Goal: Task Accomplishment & Management: Use online tool/utility

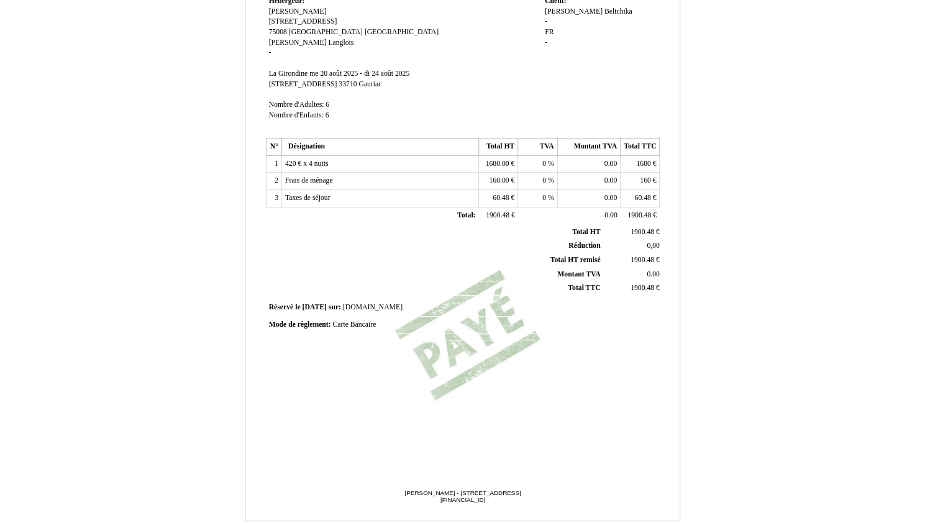
scroll to position [180, 0]
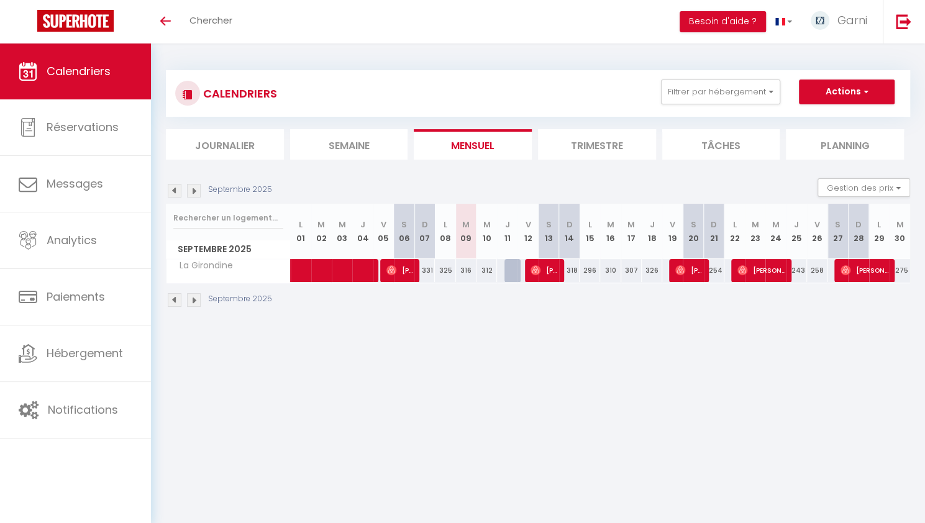
click at [509, 269] on div at bounding box center [514, 271] width 21 height 24
type input "312"
type input "Jeu 11 Septembre 2025"
type input "Ven 12 Septembre 2025"
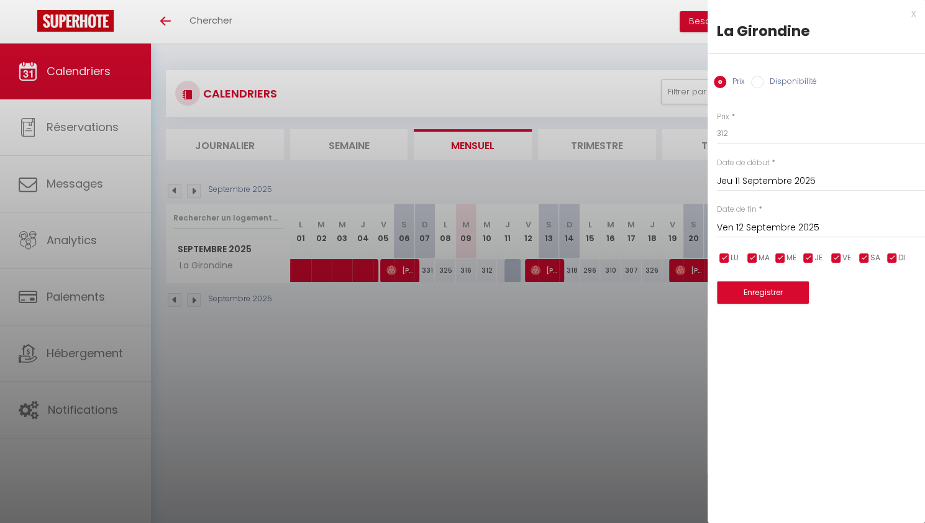
click at [512, 275] on div at bounding box center [462, 261] width 925 height 523
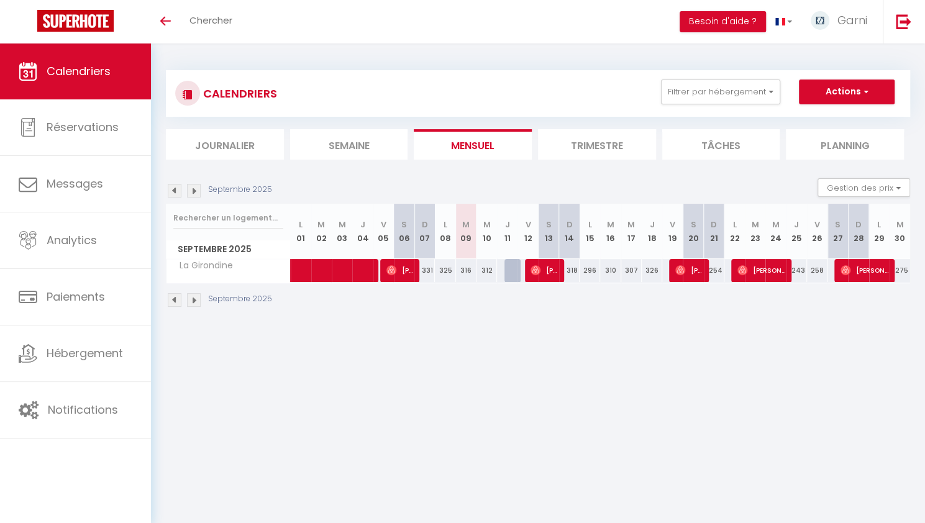
click at [512, 275] on div at bounding box center [514, 271] width 21 height 24
type input "312"
type input "Jeu 11 Septembre 2025"
type input "Ven 12 Septembre 2025"
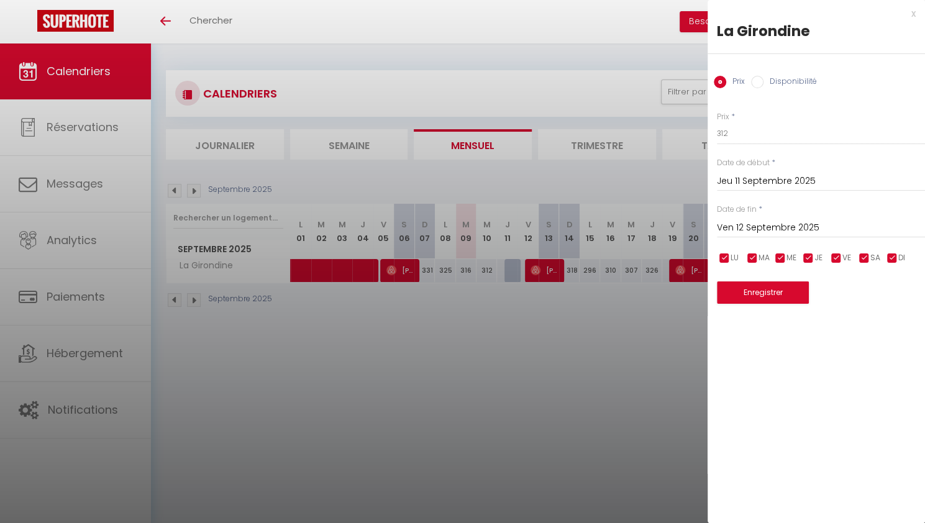
click at [762, 84] on input "Disponibilité" at bounding box center [757, 82] width 12 height 12
radio input "true"
radio input "false"
click at [598, 442] on div at bounding box center [462, 261] width 925 height 523
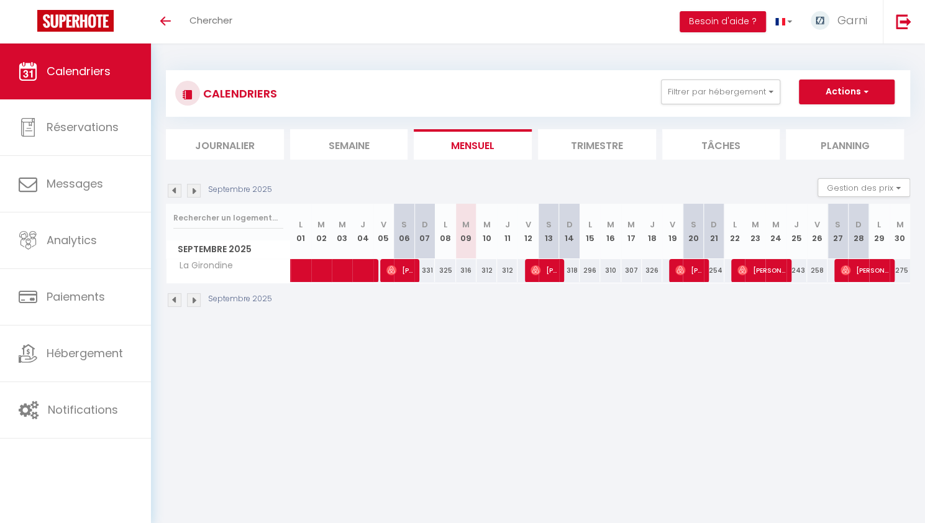
drag, startPoint x: 857, startPoint y: 1, endPoint x: 552, endPoint y: 35, distance: 306.3
click at [552, 35] on div "Toggle menubar Chercher BUTTON Besoin d'aide ? Garni Paramètres Équipe" at bounding box center [503, 21] width 826 height 43
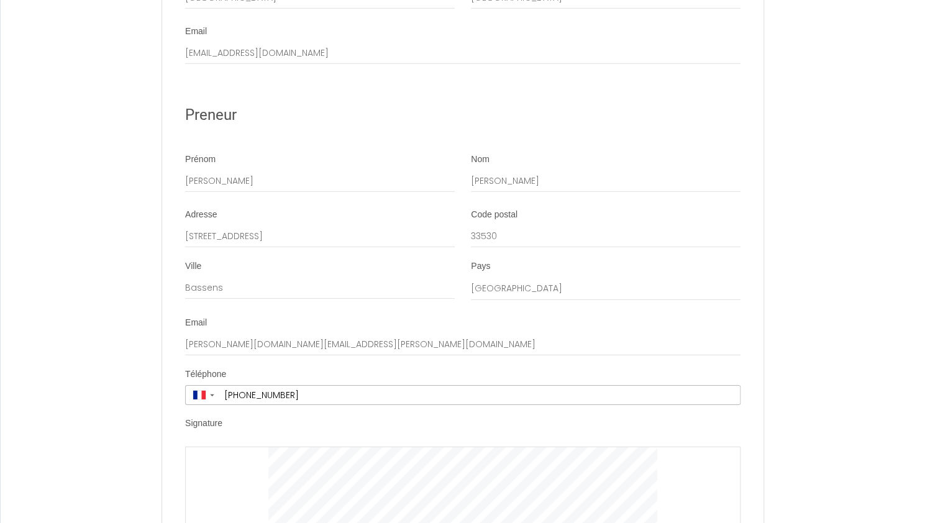
scroll to position [2322, 0]
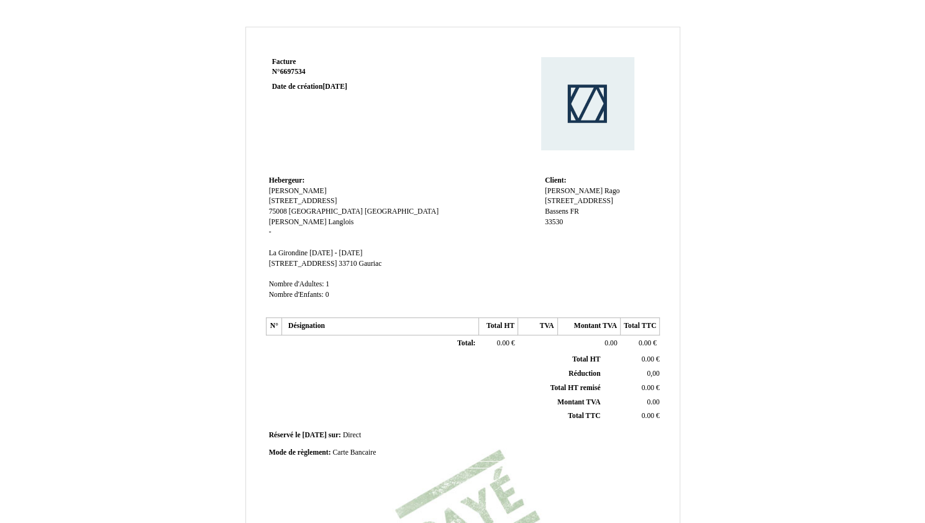
scroll to position [2, 0]
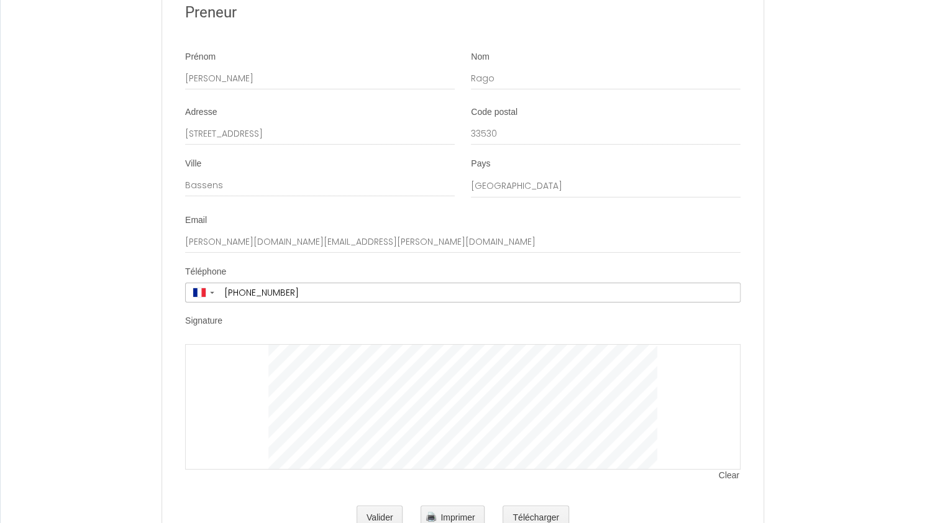
scroll to position [2374, 0]
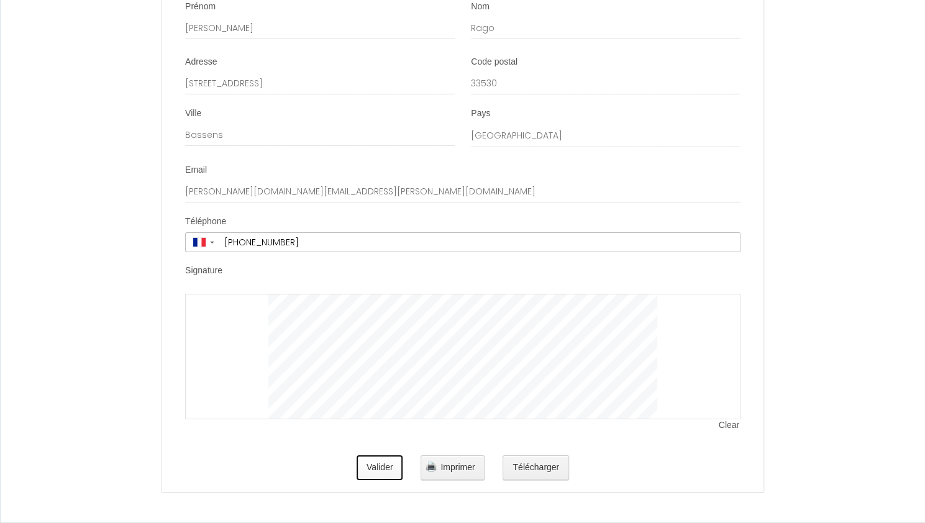
click at [366, 475] on button "Valider" at bounding box center [380, 467] width 47 height 25
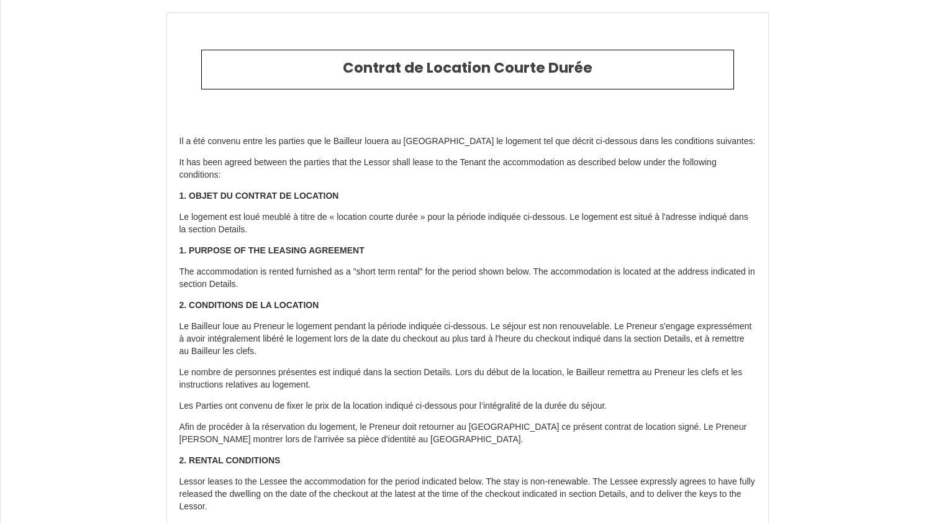
type input "[PHONE_NUMBER]"
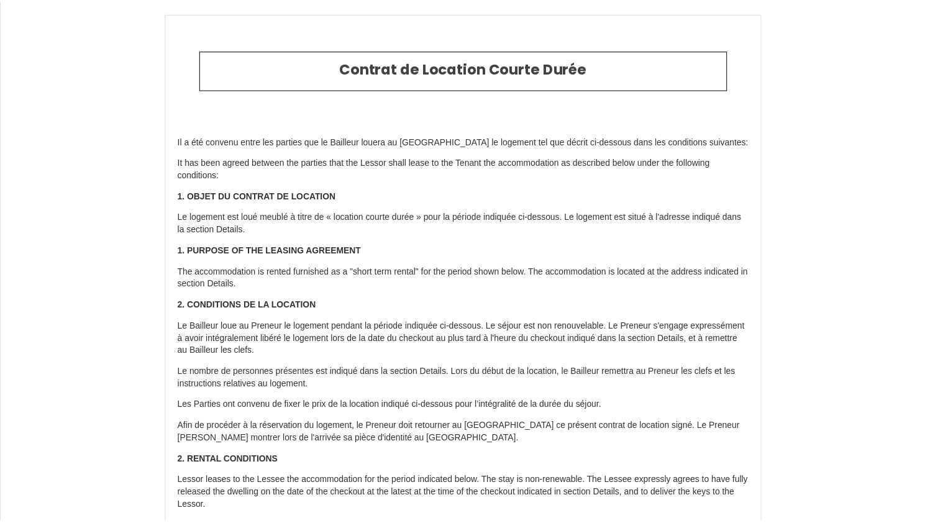
scroll to position [2356, 0]
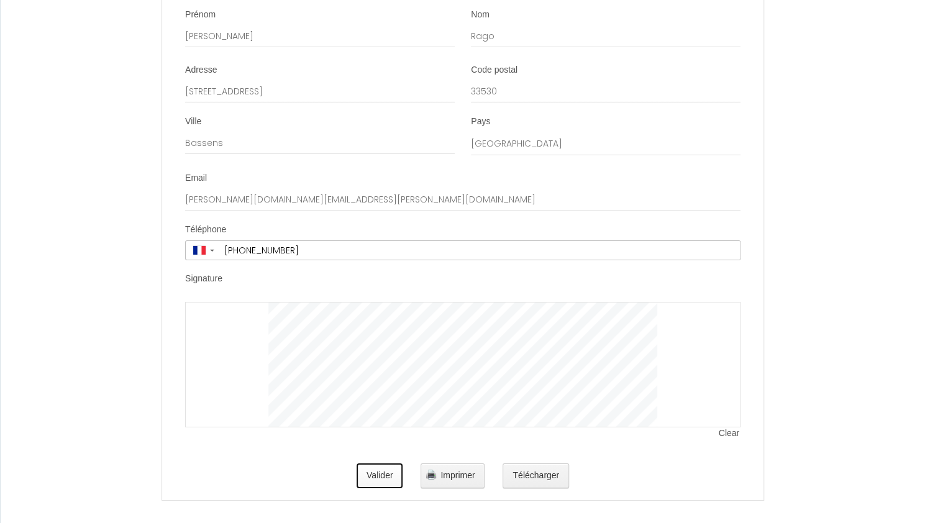
click at [396, 488] on button "Valider" at bounding box center [380, 475] width 47 height 25
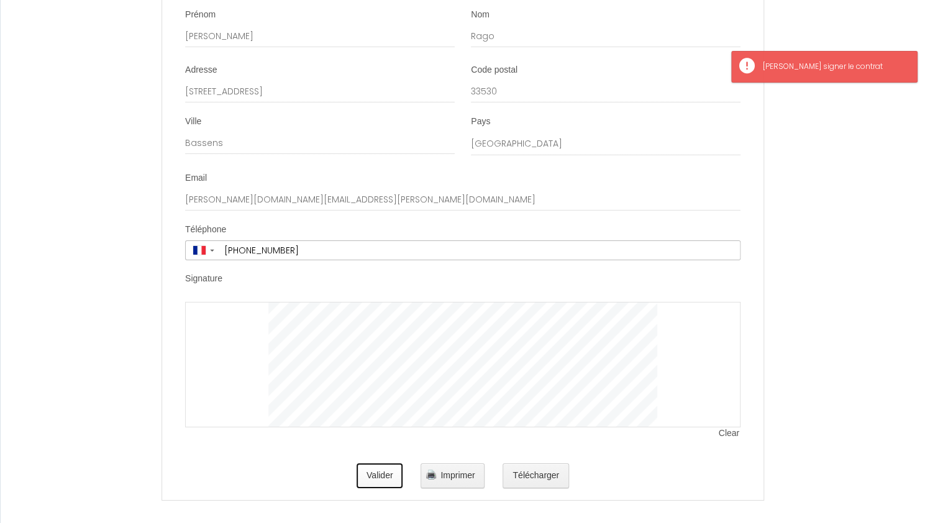
click at [386, 488] on button "Valider" at bounding box center [380, 475] width 47 height 25
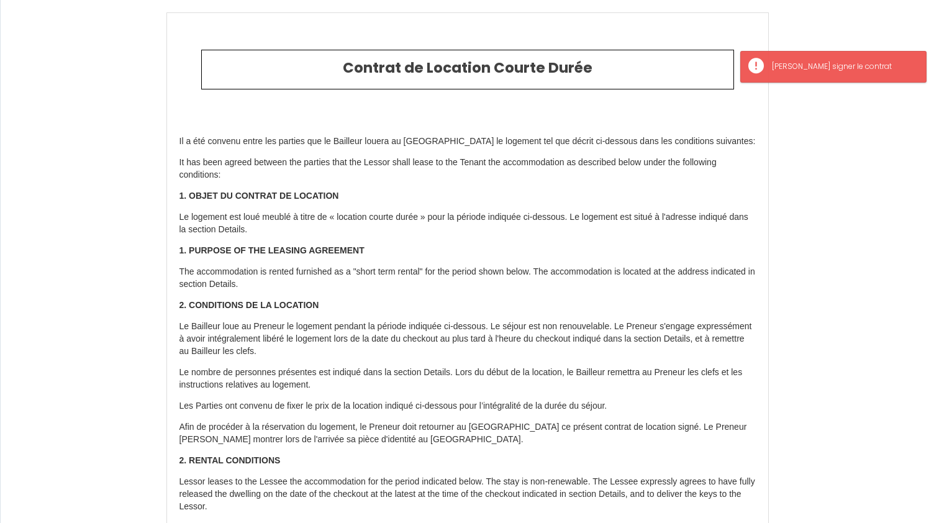
type input "374"
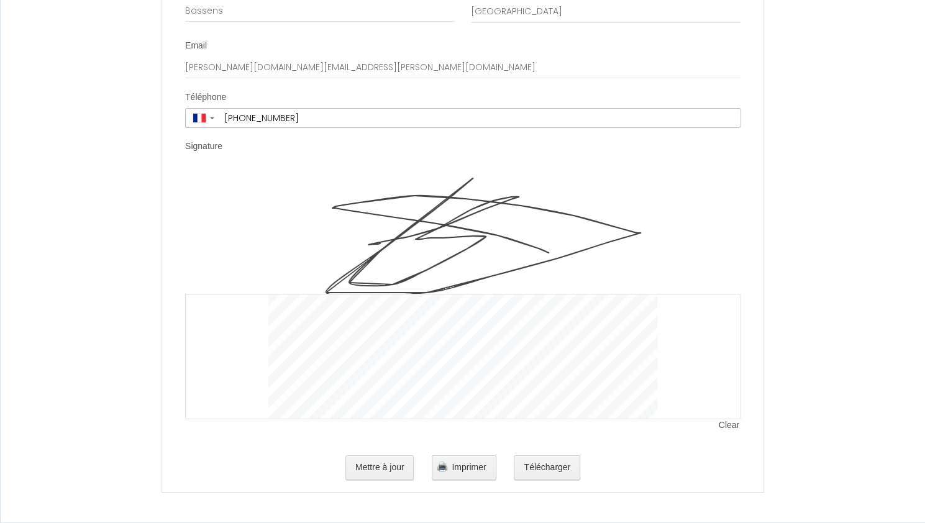
scroll to position [2498, 0]
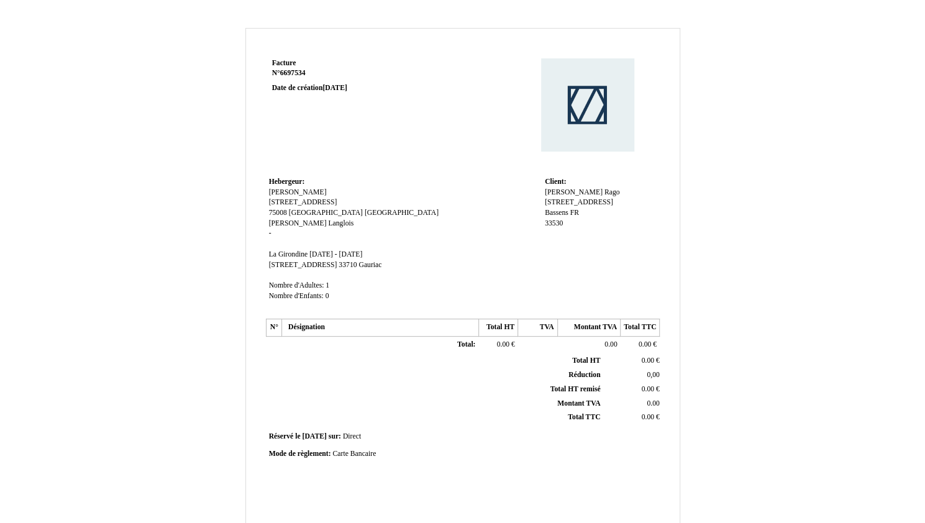
click at [573, 358] on span "Total HT" at bounding box center [586, 361] width 28 height 8
click at [502, 339] on td "0.00 0.00 €" at bounding box center [497, 344] width 39 height 17
click at [651, 342] on span "0.00" at bounding box center [645, 344] width 12 height 8
click at [311, 343] on td "Total: Total:" at bounding box center [379, 346] width 197 height 20
click at [311, 343] on td "Total: Total:" at bounding box center [379, 344] width 197 height 17
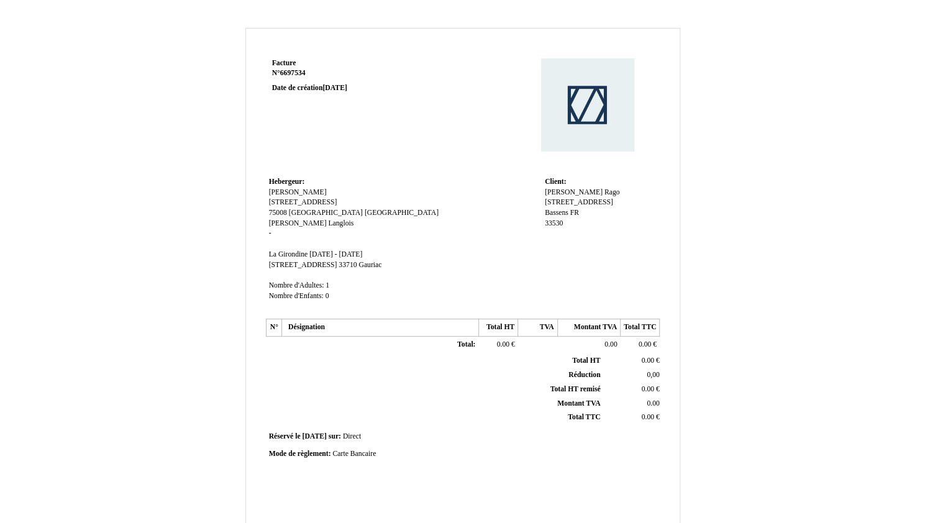
click at [365, 346] on td "Total: Total:" at bounding box center [379, 344] width 197 height 17
click at [511, 343] on td "0.00 0.00 €" at bounding box center [497, 344] width 39 height 17
click at [650, 345] on span "0.00" at bounding box center [645, 344] width 12 height 8
type input "0"
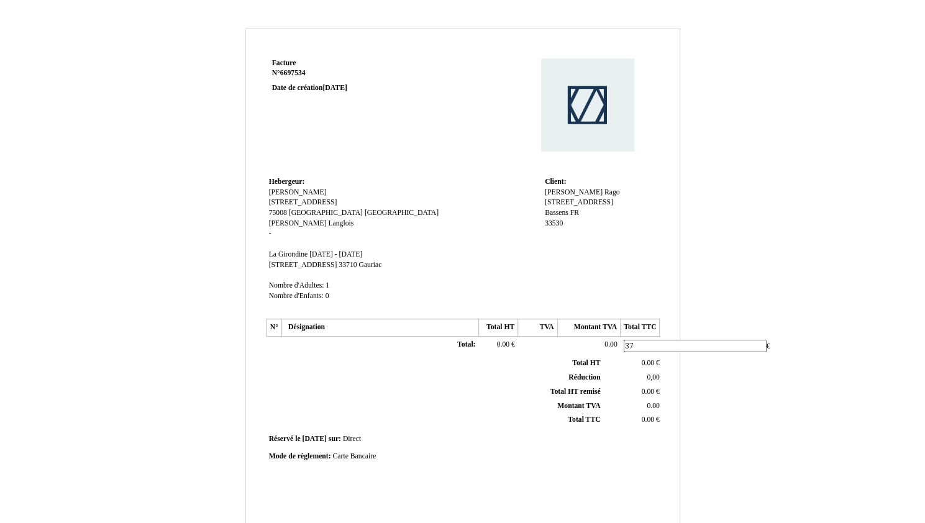
type input "371"
click at [624, 372] on td "0,00 0,00" at bounding box center [632, 375] width 59 height 14
click at [645, 360] on span "0.00" at bounding box center [647, 361] width 12 height 8
type input "0"
type input "371"
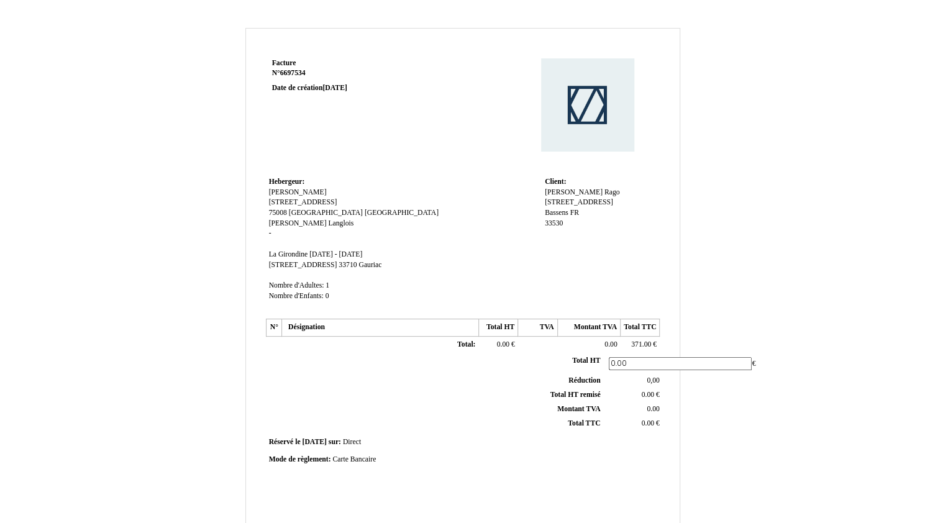
click at [448, 421] on th "Total TTC Total TTC" at bounding box center [435, 423] width 335 height 14
click at [645, 417] on span "0.00" at bounding box center [647, 417] width 12 height 8
click at [649, 386] on span "0.00" at bounding box center [647, 389] width 12 height 8
type input "0"
type input "371"
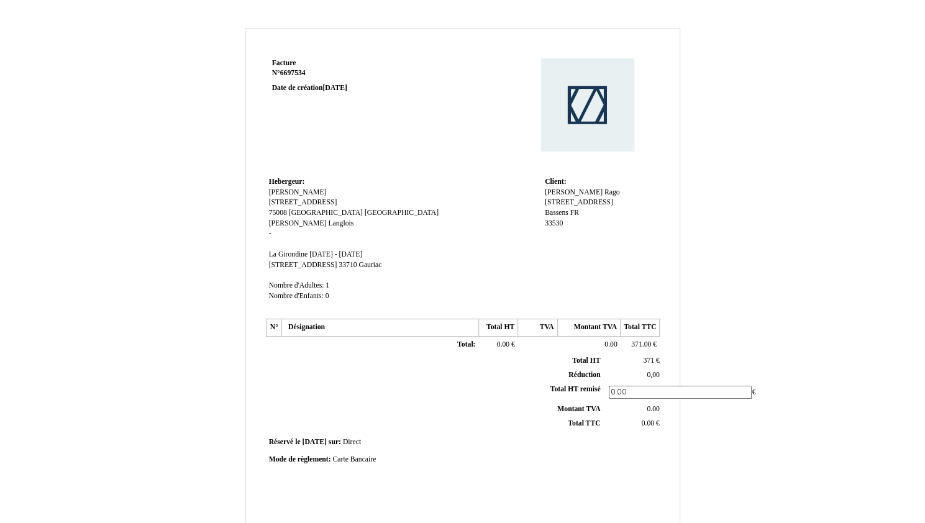
click at [579, 473] on div "Facture Facture N° 6697534 6697534 Date de création [DATE] Hebergeur: Hebergeur…" at bounding box center [462, 348] width 398 height 587
click at [649, 417] on span "0.00" at bounding box center [647, 417] width 12 height 8
type input "0"
type input "371"
click at [645, 347] on span "371.00" at bounding box center [641, 344] width 20 height 8
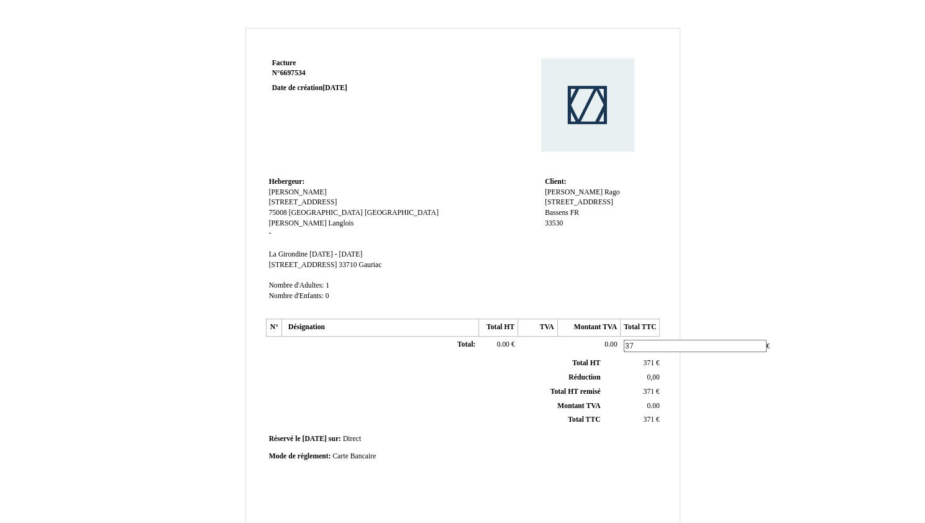
type input "374"
click at [614, 474] on div "Facture Facture N° 6697534 6697534 Date de création [DATE] Hebergeur: Hebergeur…" at bounding box center [462, 348] width 398 height 587
click at [651, 359] on span "371" at bounding box center [648, 361] width 11 height 8
type input "374"
click at [651, 383] on tbody "Total HT Total HT 371 371 € Réduction Réduction 0,00 0,00 Total HT remisé Total…" at bounding box center [465, 389] width 395 height 70
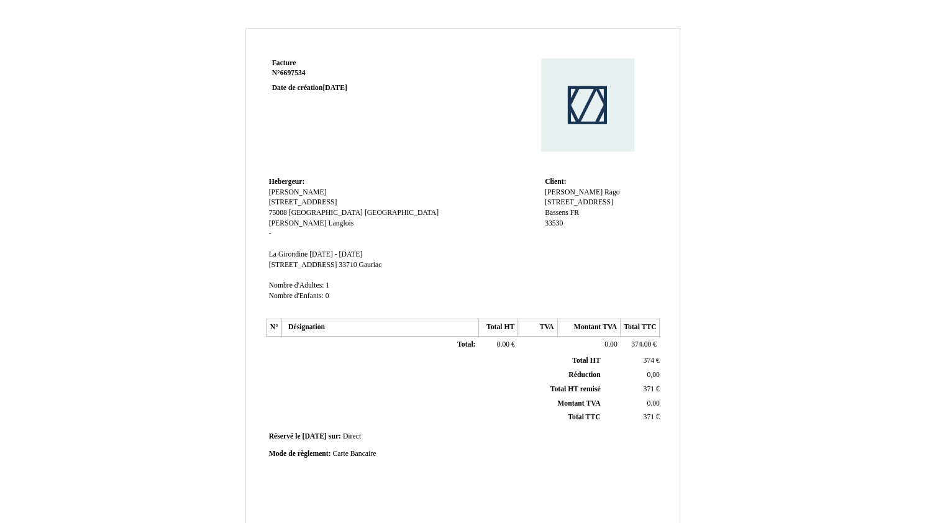
click at [651, 386] on span "371" at bounding box center [648, 389] width 11 height 8
type input "374"
click at [629, 436] on td "Réservé le Réservé le [DATE] [DATE] sur: sur: Direct Direct" at bounding box center [463, 442] width 395 height 17
click at [652, 417] on span "371" at bounding box center [648, 417] width 11 height 8
type input "377"
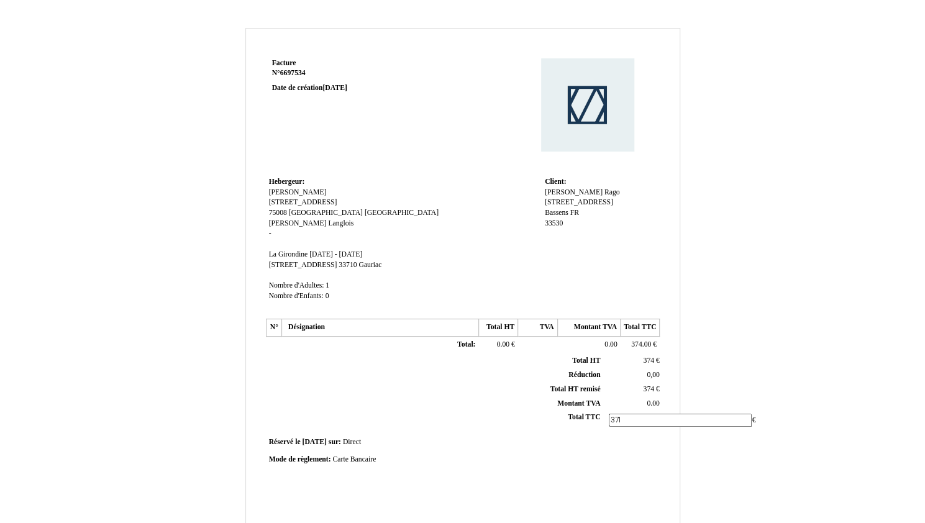
click at [572, 444] on div "Facture Facture N° 6697534 6697534 Date de création [DATE] Hebergeur: Hebergeur…" at bounding box center [462, 348] width 398 height 587
click at [503, 344] on span "0.00" at bounding box center [503, 344] width 12 height 8
type input "0"
type input "374"
click at [459, 490] on div "Facture Facture N° 6697534 6697534 Date de création [DATE] Hebergeur: Hebergeur…" at bounding box center [462, 348] width 398 height 587
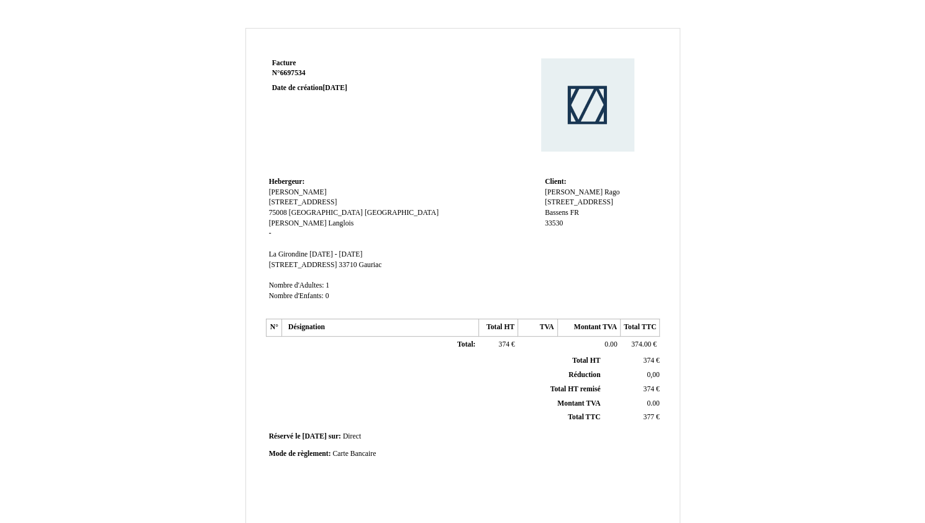
click at [652, 407] on td "0.00 0.00" at bounding box center [632, 403] width 59 height 14
click at [651, 411] on td "377 377 €" at bounding box center [632, 418] width 59 height 14
click at [651, 413] on span "377" at bounding box center [648, 417] width 11 height 8
type input "374"
click at [578, 465] on div "Mode de règlement: Mode de règlement: Carte Bancaire Carte Bancaire" at bounding box center [462, 464] width 398 height 24
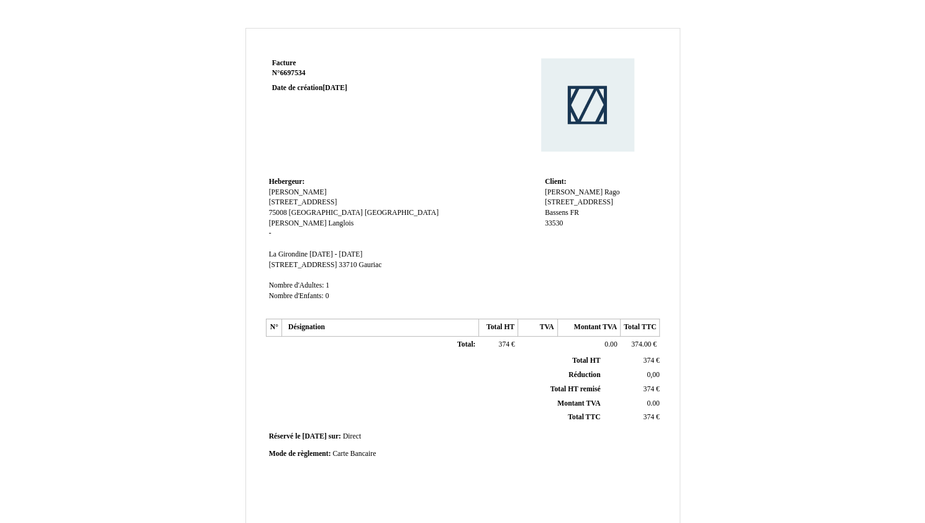
drag, startPoint x: 354, startPoint y: 457, endPoint x: 348, endPoint y: 455, distance: 6.5
drag, startPoint x: 348, startPoint y: 455, endPoint x: 340, endPoint y: 450, distance: 8.6
click at [340, 450] on span "Carte Bancaire" at bounding box center [353, 454] width 43 height 8
type input "C"
type input "B"
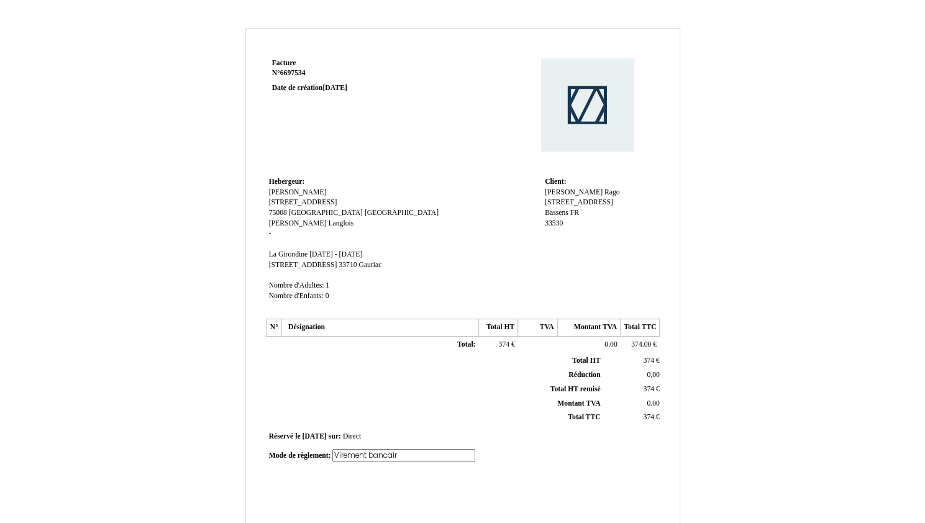
type input "Virement bancaire"
click at [330, 275] on td "Hebergeur: Hebergeur: Audrey Langlois Audrey Langlois 19a rue du rocher 19a rue…" at bounding box center [404, 245] width 276 height 142
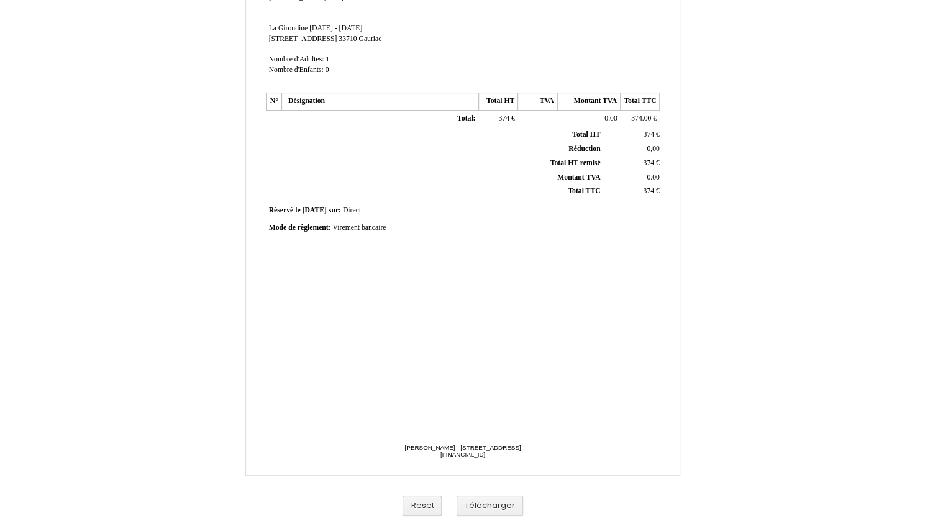
click at [349, 121] on td "Total: Total:" at bounding box center [379, 118] width 197 height 17
click at [314, 111] on td "Total: Total:" at bounding box center [379, 118] width 197 height 17
click at [286, 119] on td "Total: Total:" at bounding box center [379, 118] width 197 height 17
click at [249, 117] on div "Facture Facture N° 6697534 6697534 Date de création [DATE] Hebergeur: Hebergeur…" at bounding box center [463, 152] width 434 height 646
click at [348, 135] on th "Total HT Total HT" at bounding box center [435, 135] width 335 height 14
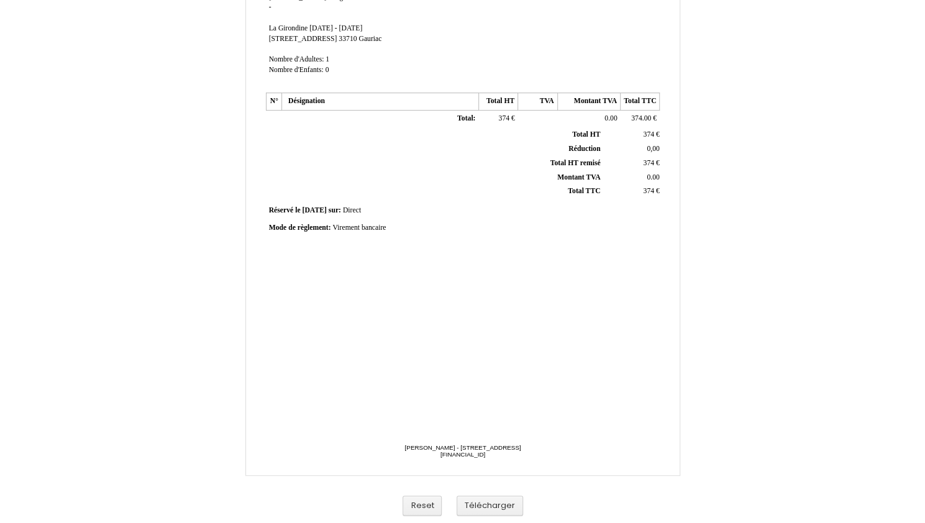
drag, startPoint x: 350, startPoint y: 146, endPoint x: 348, endPoint y: 135, distance: 10.9
click at [348, 135] on th "Total HT Total HT" at bounding box center [435, 135] width 335 height 14
click at [372, 181] on th "Montant TVA Montant TVA" at bounding box center [435, 177] width 335 height 14
click at [529, 165] on th "Total HT remisé Total HT remisé" at bounding box center [435, 163] width 335 height 14
click at [491, 296] on div "Facture Facture N° 6697534 6697534 Date de création [DATE] Hebergeur: Hebergeur…" at bounding box center [462, 122] width 398 height 587
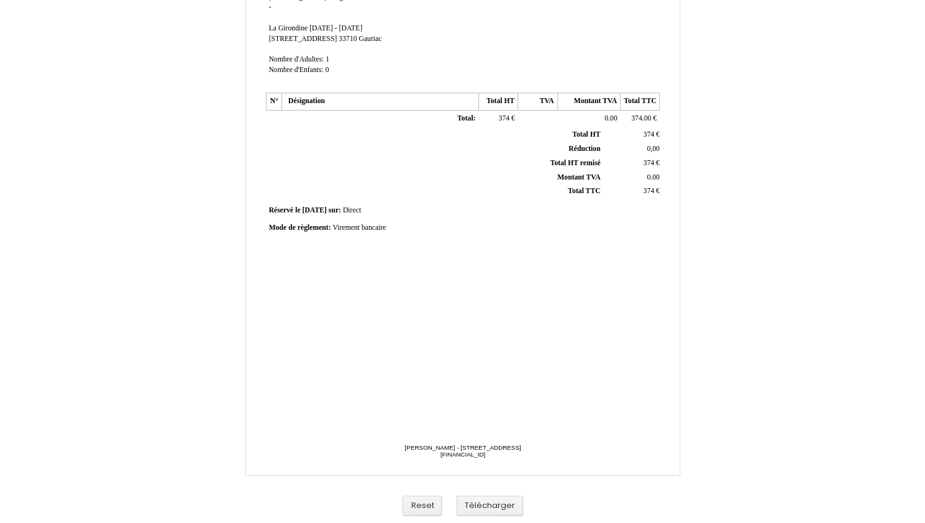
scroll to position [23, 0]
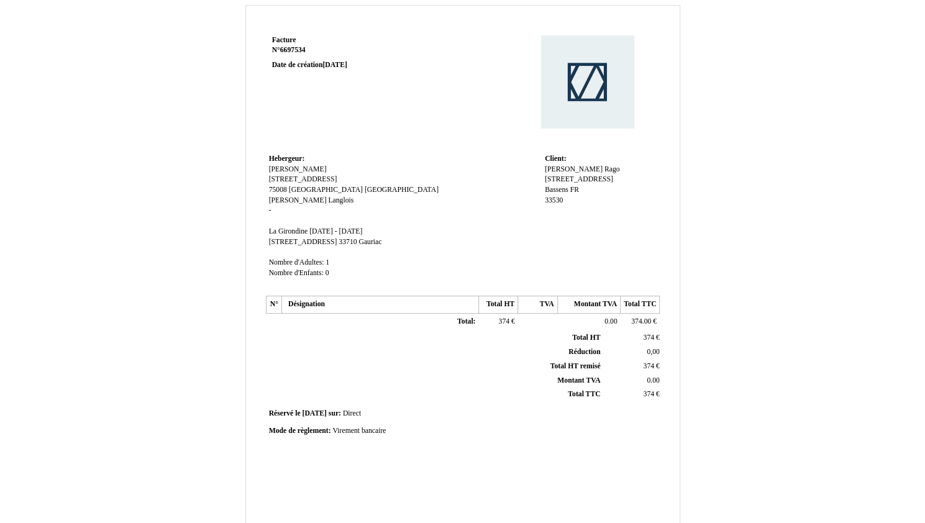
click at [342, 328] on td "Total: Total:" at bounding box center [379, 321] width 197 height 17
click at [322, 319] on td "Total: Total:" at bounding box center [379, 321] width 197 height 17
click at [463, 317] on span "Total:" at bounding box center [466, 321] width 18 height 8
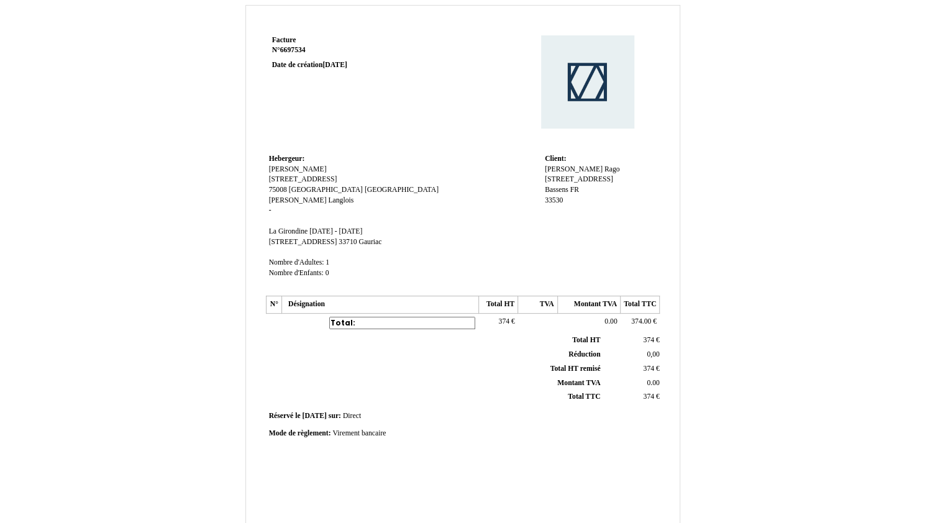
click at [338, 326] on td "Total: Total:" at bounding box center [379, 323] width 197 height 20
click at [317, 321] on td "Total: Total:" at bounding box center [379, 321] width 197 height 17
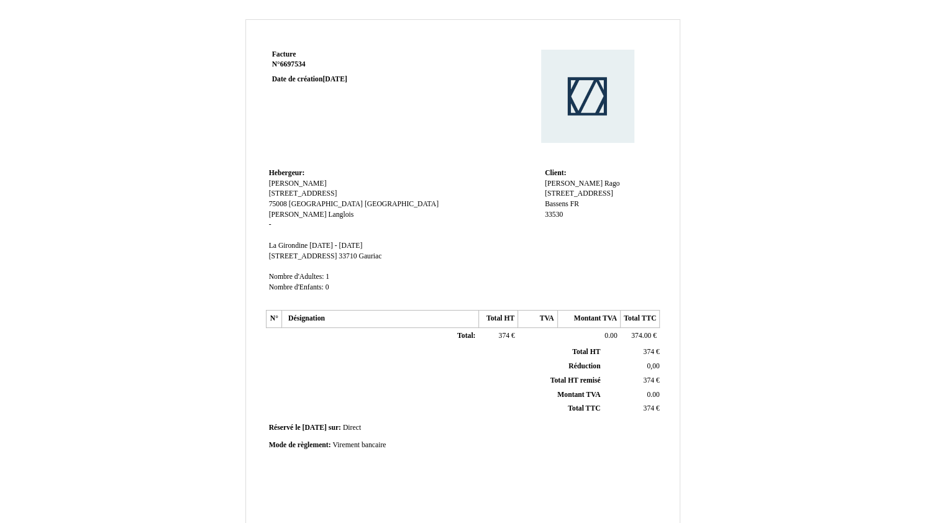
scroll to position [9, 0]
click at [649, 350] on span "374" at bounding box center [648, 351] width 11 height 8
click at [601, 437] on div "Facture Facture N° 6697534 6697534 Date de création [DATE] Hebergeur: Hebergeur…" at bounding box center [462, 339] width 398 height 587
click at [326, 274] on span "1" at bounding box center [328, 276] width 4 height 8
type input "6"
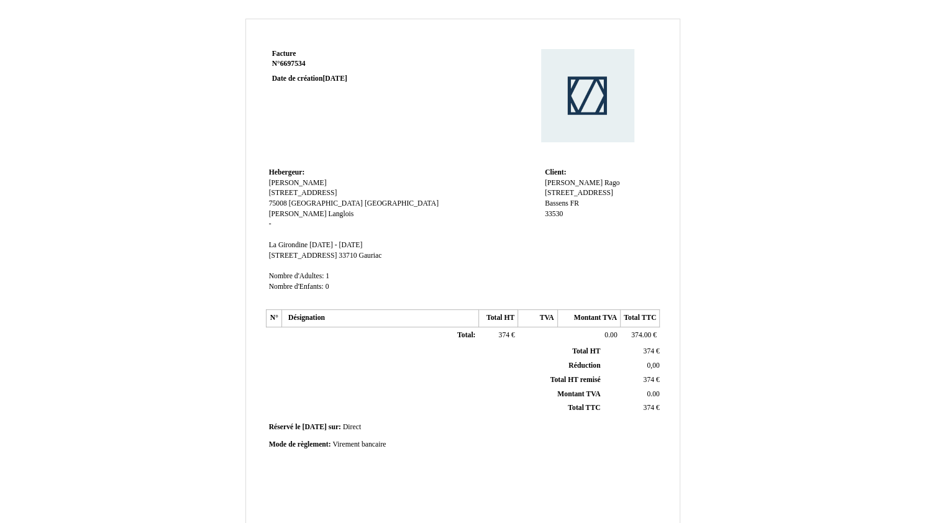
click at [321, 398] on tbody "Total HT Total HT 374 374 € Réduction Réduction 0,00 0,00 Total HT remisé Total…" at bounding box center [465, 380] width 395 height 70
click at [317, 331] on td "Total: Total:" at bounding box center [379, 335] width 197 height 17
click at [347, 336] on td "Total: Total:" at bounding box center [379, 335] width 197 height 17
click at [324, 315] on th "Désignation" at bounding box center [379, 318] width 197 height 17
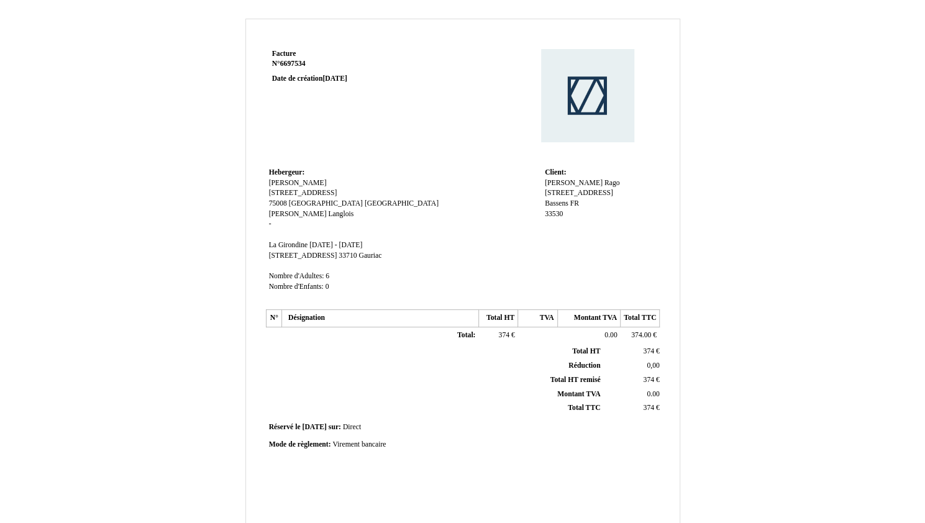
click at [280, 331] on td at bounding box center [274, 335] width 16 height 17
click at [411, 340] on td "Total: Total:" at bounding box center [379, 335] width 197 height 17
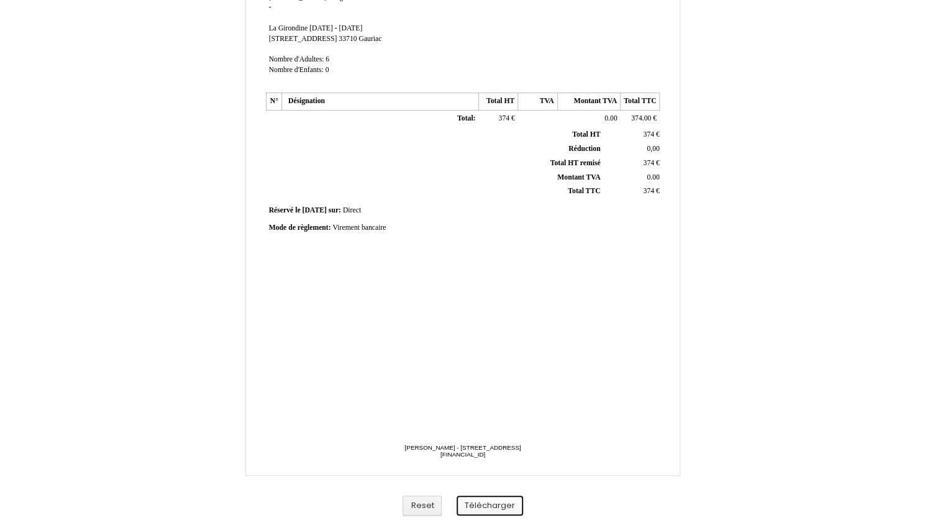
click at [496, 503] on button "Télécharger" at bounding box center [490, 506] width 66 height 21
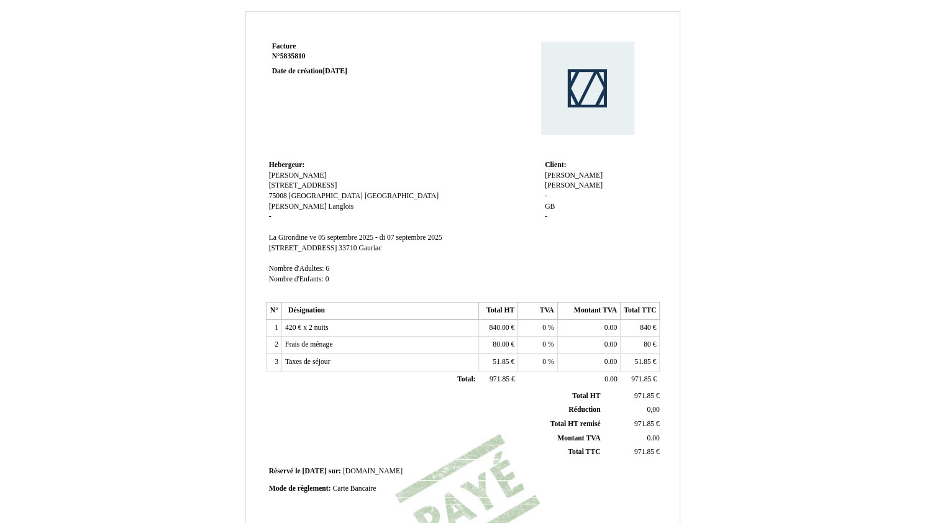
scroll to position [17, 0]
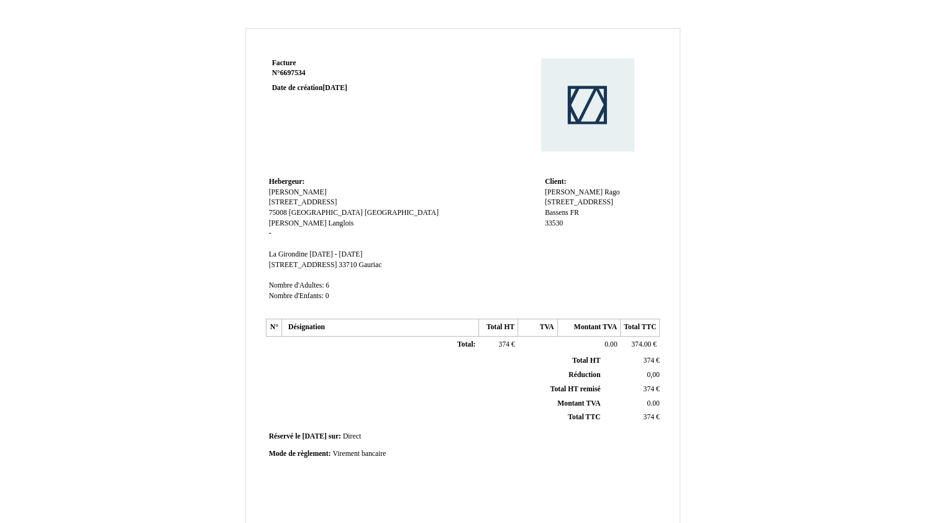
click at [379, 349] on td "Total: Total:" at bounding box center [379, 344] width 197 height 17
click at [461, 356] on th "Total HT Total HT" at bounding box center [435, 361] width 335 height 14
click at [460, 345] on span "Total:" at bounding box center [466, 344] width 18 height 8
click at [373, 346] on input "Total:" at bounding box center [402, 346] width 146 height 13
click at [413, 345] on input "374 x 1 jourTotal:" at bounding box center [402, 346] width 146 height 13
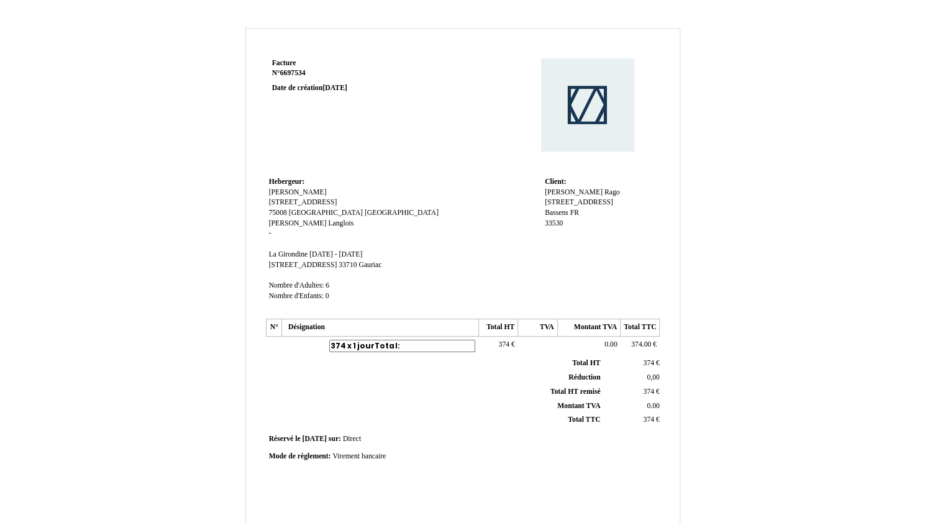
click at [411, 345] on input "374 x 1 jourTotal:" at bounding box center [402, 346] width 146 height 13
type input "374 x 1 jour Total:"
click at [392, 434] on td "Réservé le Réservé le [DATE] [DATE] sur: sur: Direct Direct" at bounding box center [463, 439] width 395 height 17
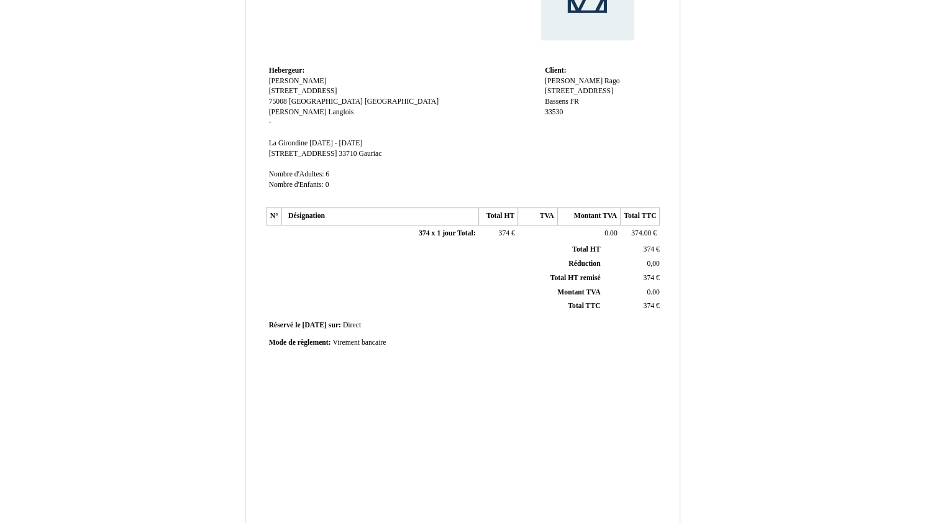
scroll to position [226, 0]
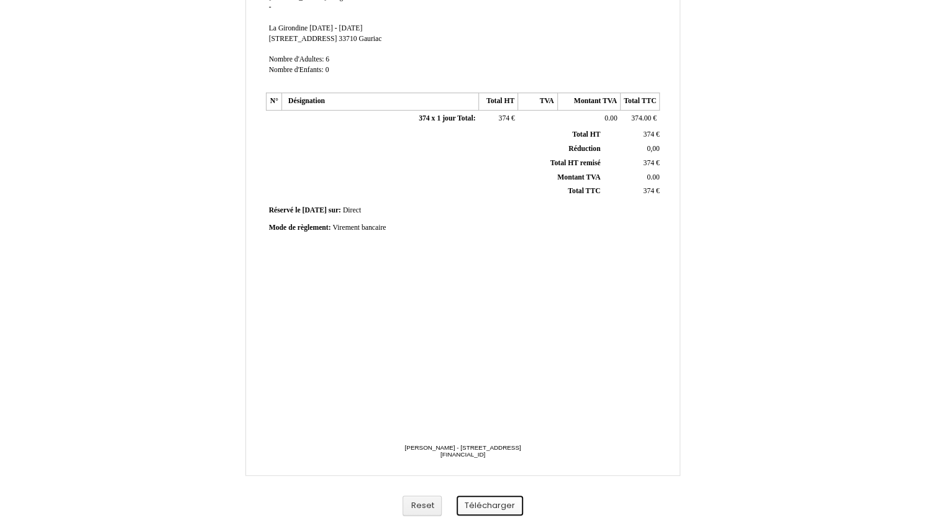
click at [480, 509] on button "Télécharger" at bounding box center [490, 506] width 66 height 21
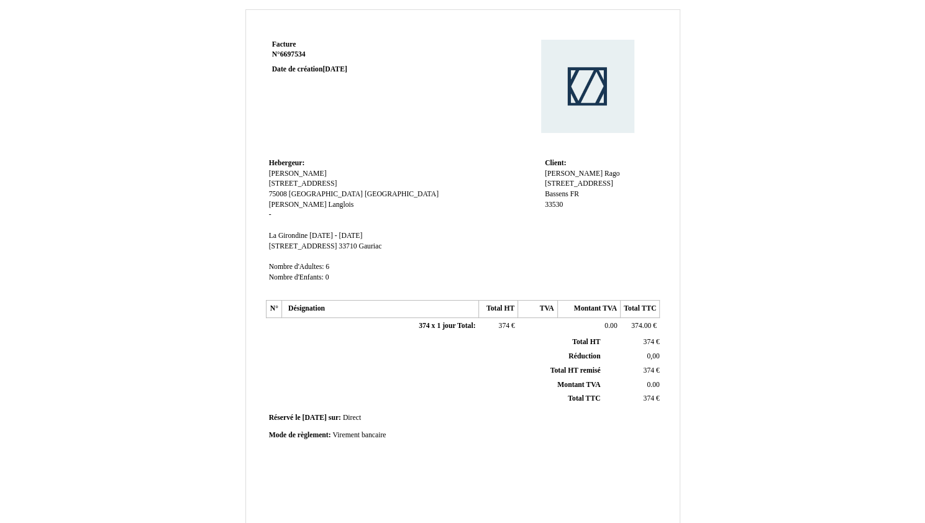
scroll to position [17, 0]
click at [285, 204] on span "[PERSON_NAME]" at bounding box center [298, 206] width 58 height 8
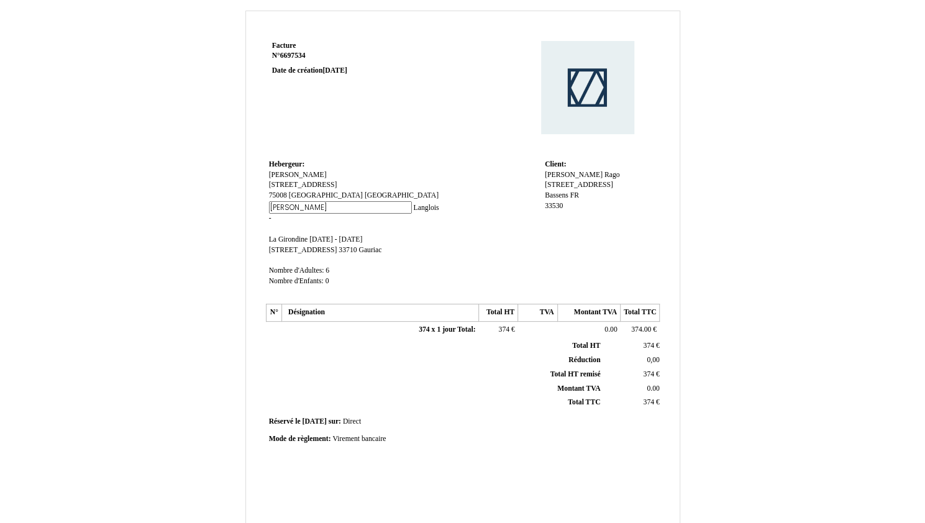
click at [413, 209] on span "Langlois" at bounding box center [425, 208] width 25 height 8
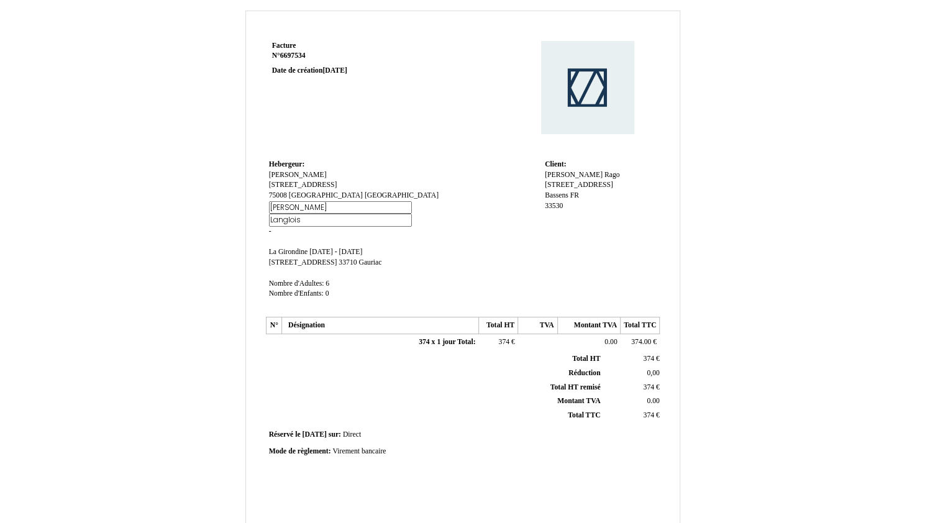
drag, startPoint x: 419, startPoint y: 196, endPoint x: 389, endPoint y: 199, distance: 30.6
click at [389, 199] on td "Hebergeur: Hebergeur: [PERSON_NAME] [PERSON_NAME] [STREET_ADDRESS] [GEOGRAPHIC_…" at bounding box center [404, 235] width 276 height 157
drag, startPoint x: 393, startPoint y: 206, endPoint x: 264, endPoint y: 203, distance: 129.3
click at [264, 203] on div "Facture Facture N° 6697534 6697534 Date de création [DATE] Hebergeur: Hebergeur…" at bounding box center [462, 331] width 398 height 587
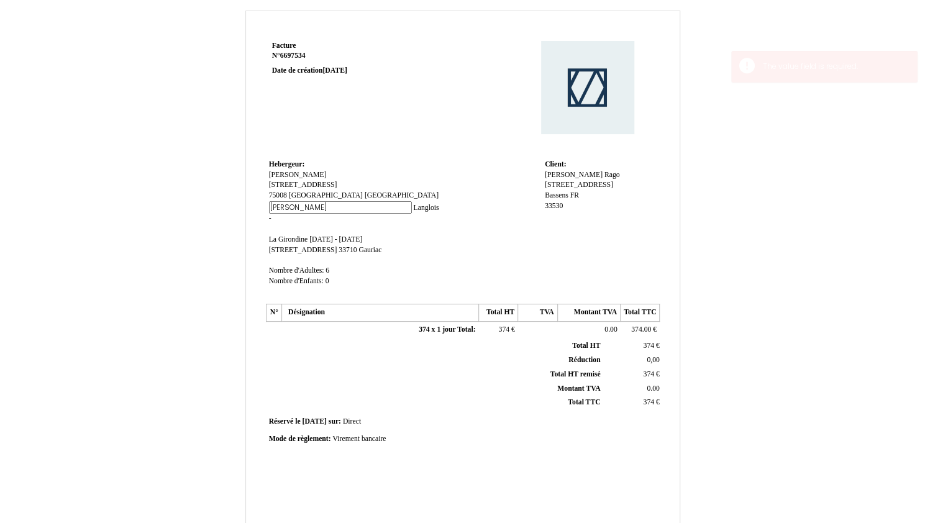
drag, startPoint x: 293, startPoint y: 209, endPoint x: 199, endPoint y: 206, distance: 94.5
click at [199, 206] on div "Facture Facture N° 6697534 6697534 Date de création [DATE] Hebergeur: Hebergeur…" at bounding box center [462, 371] width 727 height 721
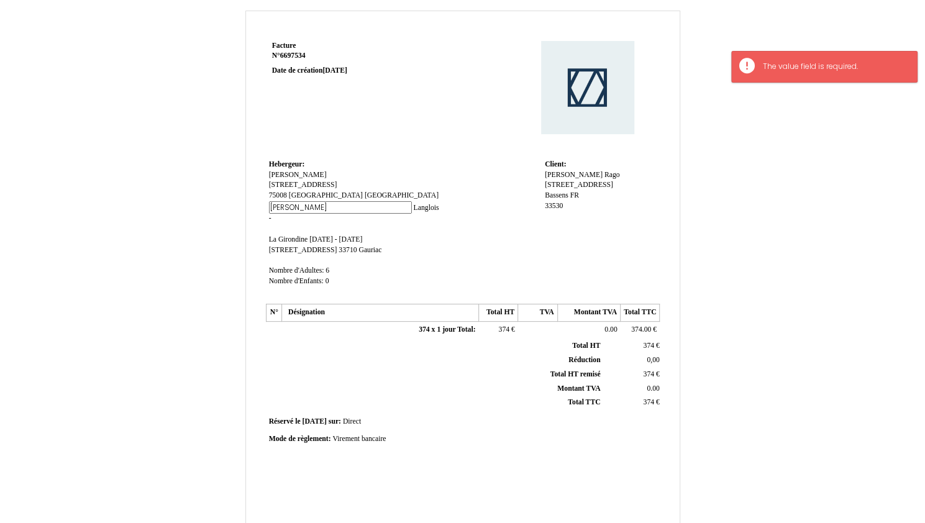
click at [296, 257] on td "Hebergeur: Hebergeur: [PERSON_NAME] [PERSON_NAME] [STREET_ADDRESS] [GEOGRAPHIC_…" at bounding box center [404, 229] width 276 height 144
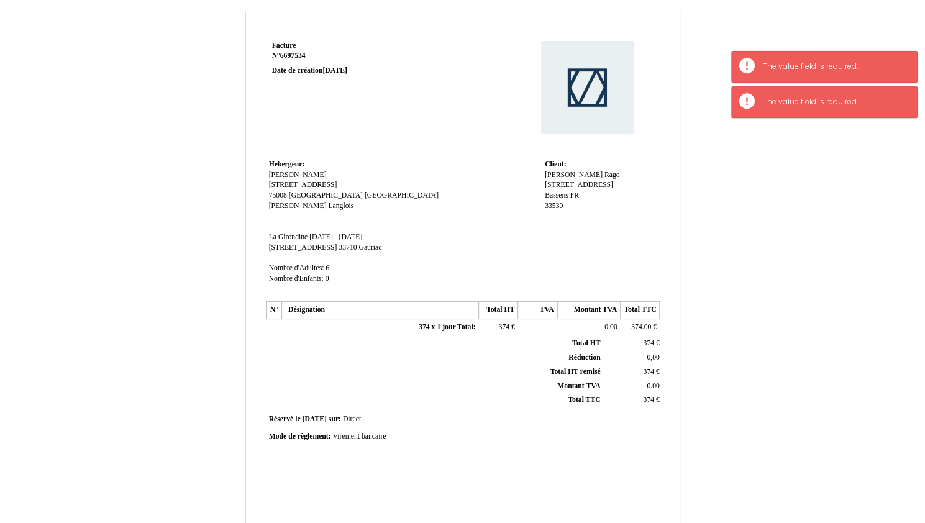
scroll to position [226, 0]
